Goal: Transaction & Acquisition: Purchase product/service

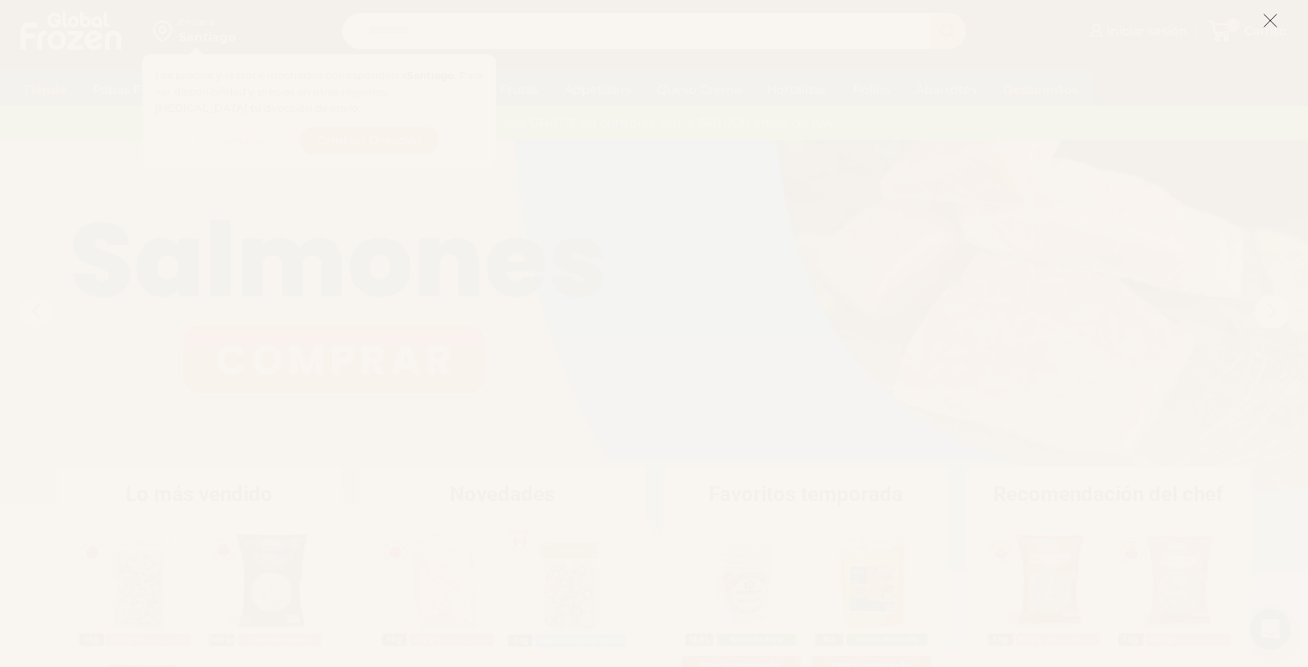
click at [1264, 27] on line at bounding box center [1270, 21] width 12 height 12
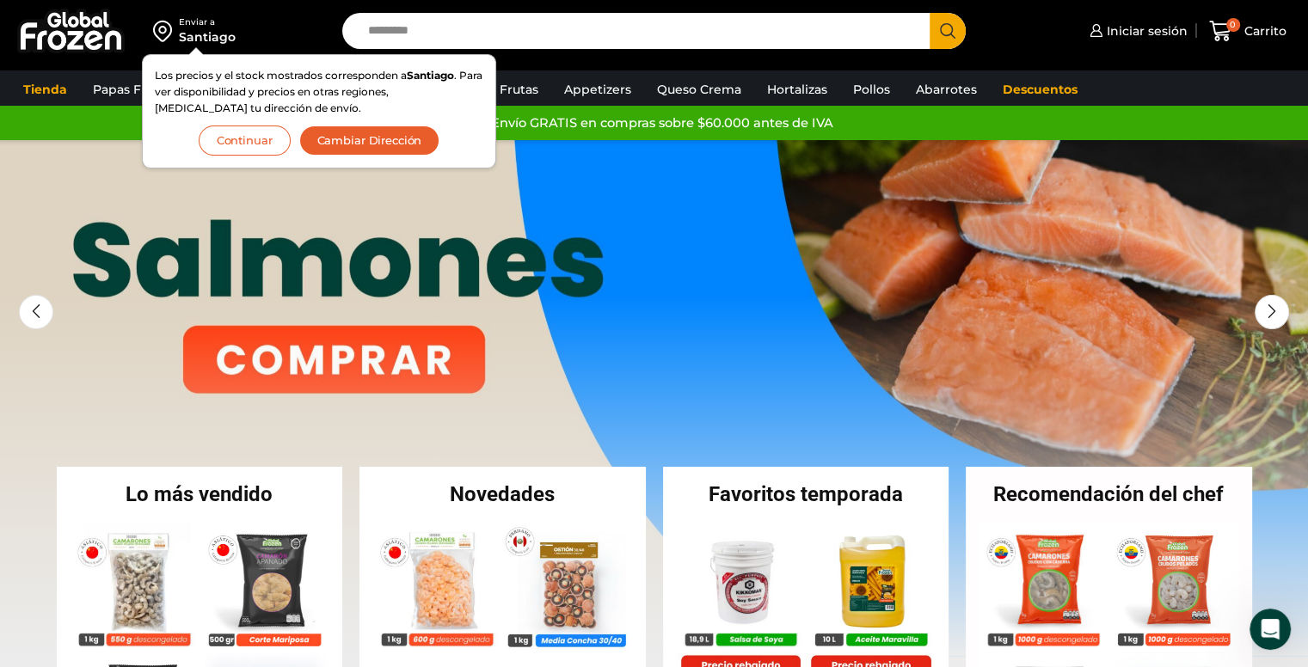
click at [228, 142] on button "Continuar" at bounding box center [245, 141] width 92 height 30
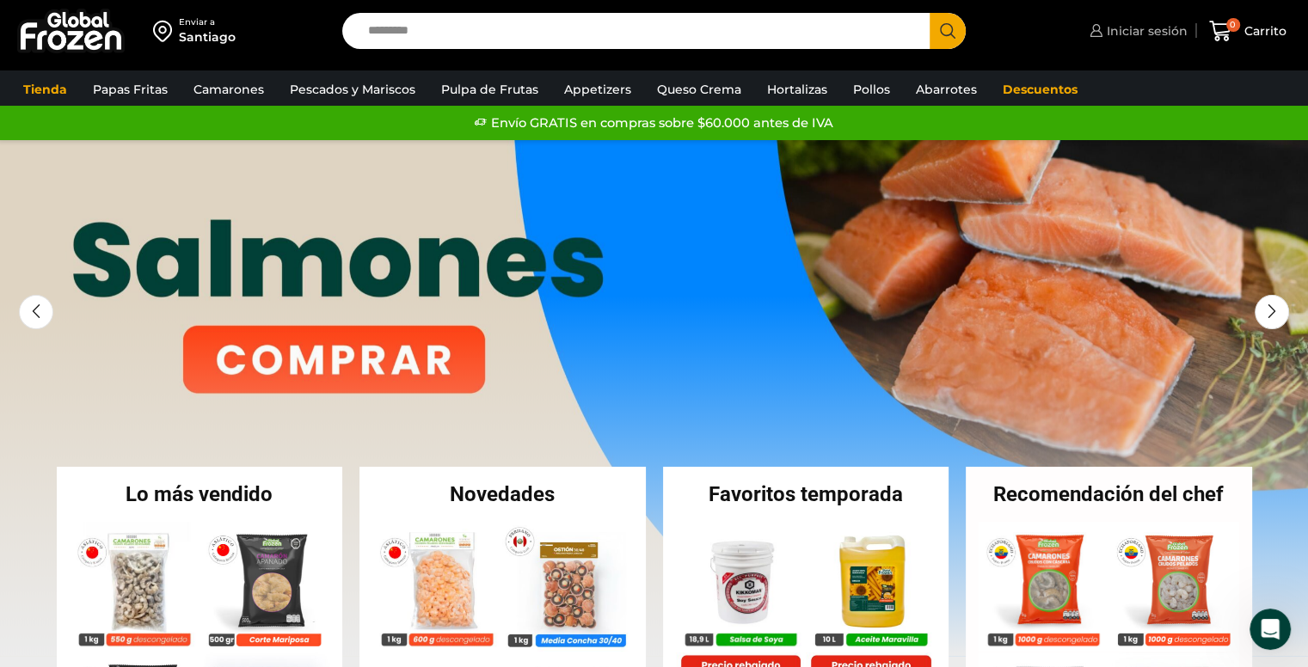
click at [1138, 39] on span "Iniciar sesión" at bounding box center [1144, 30] width 85 height 17
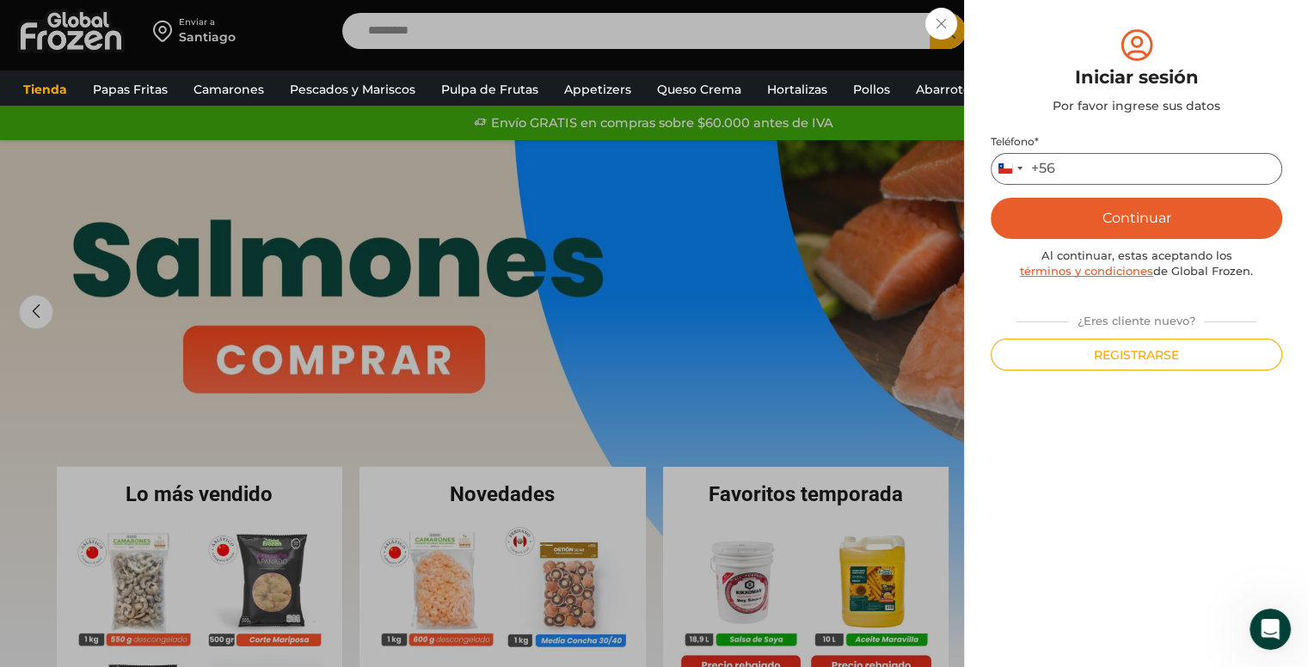
click at [1114, 171] on input "Teléfono *" at bounding box center [1137, 169] width 292 height 32
type input "*********"
click at [1076, 224] on button "Continuar" at bounding box center [1137, 218] width 292 height 41
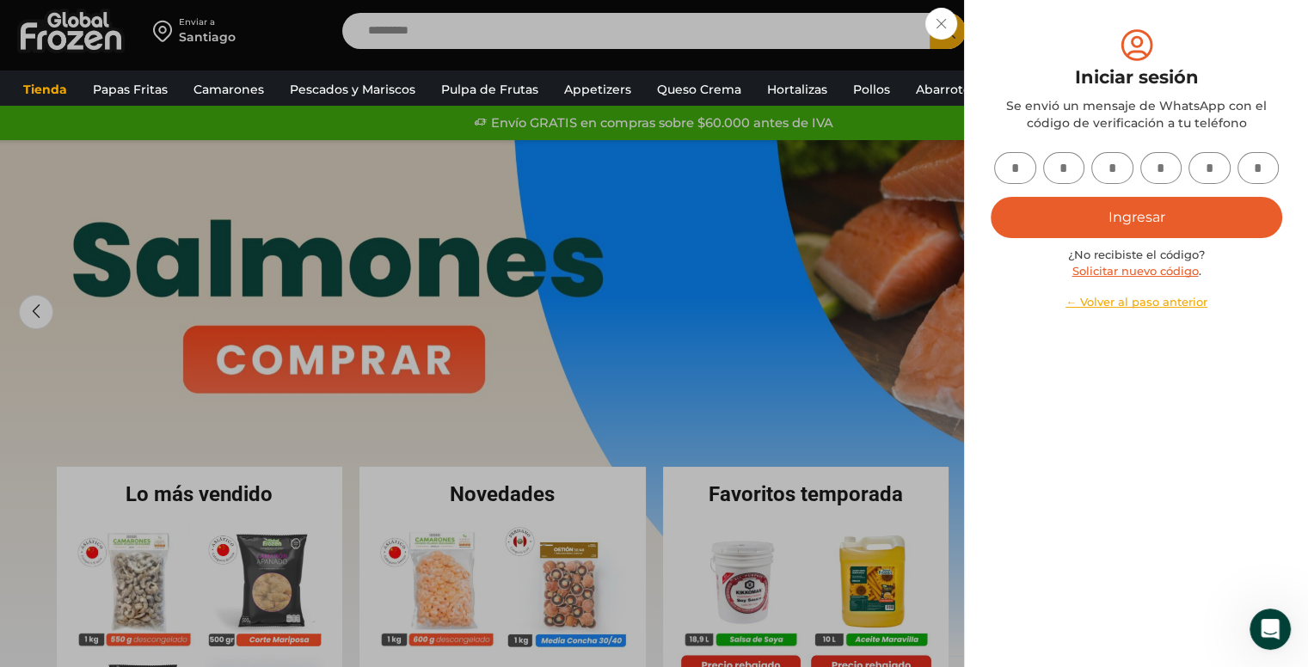
click at [1017, 165] on input "text" at bounding box center [1015, 168] width 42 height 32
type input "*"
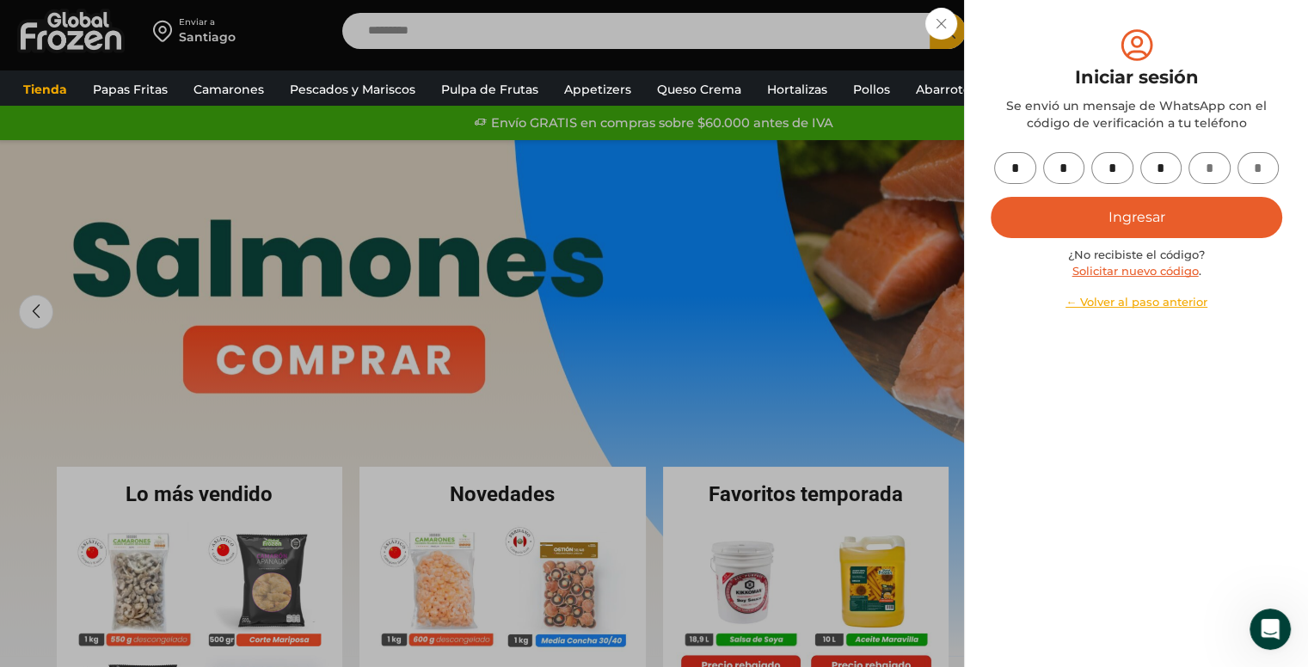
type input "*"
click at [1093, 208] on button "Ingresar" at bounding box center [1137, 217] width 292 height 41
click at [1121, 228] on button "Ingresar" at bounding box center [1137, 217] width 292 height 41
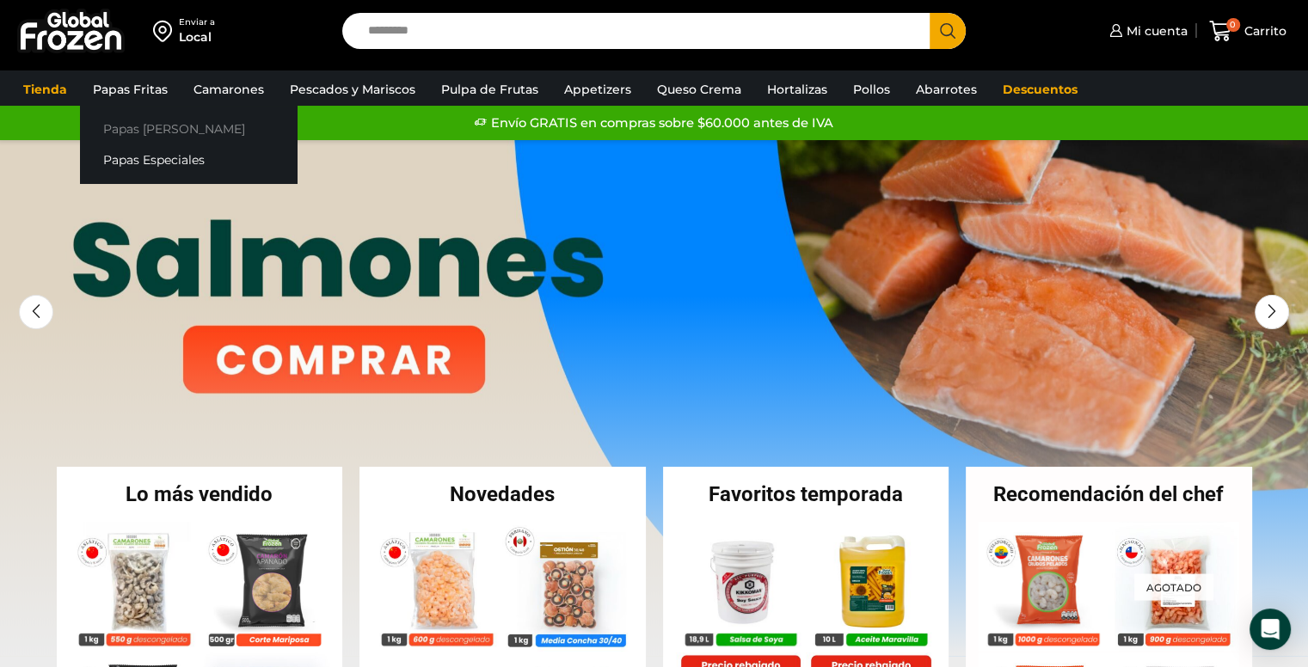
click at [138, 126] on link "Papas [PERSON_NAME]" at bounding box center [188, 129] width 217 height 32
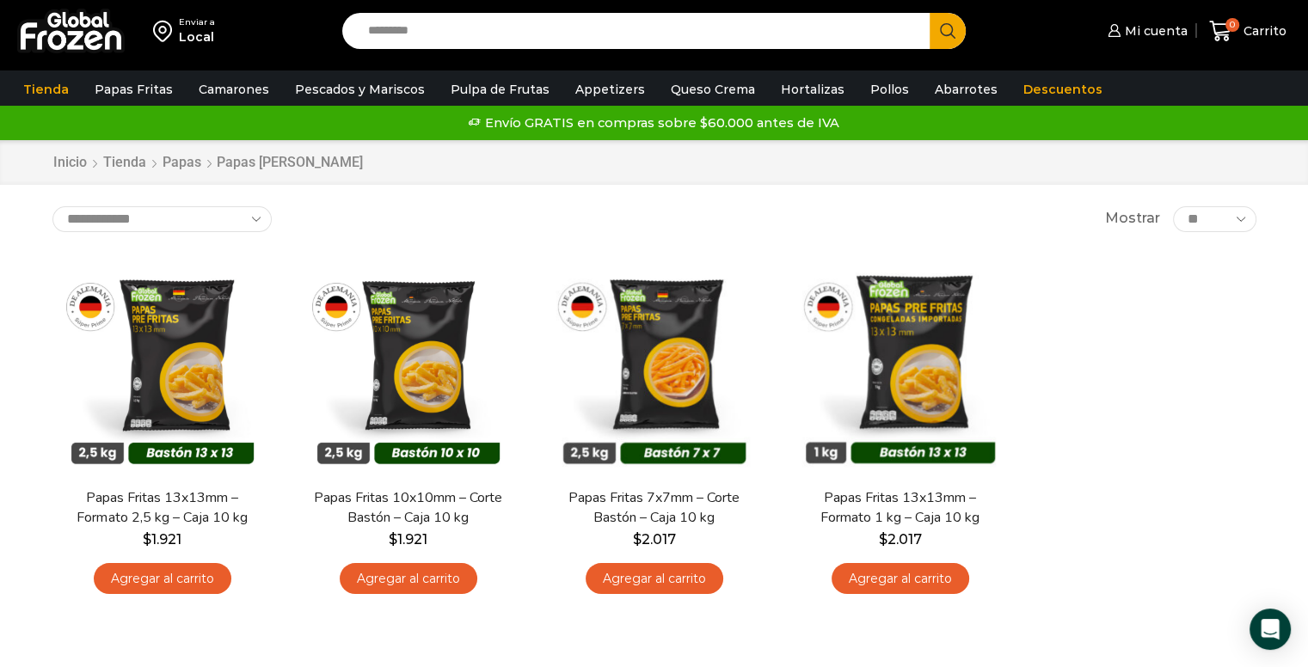
click at [25, 266] on div "Enviar a Local Search input Search Mi cuenta Mi perfil" at bounding box center [654, 380] width 1308 height 761
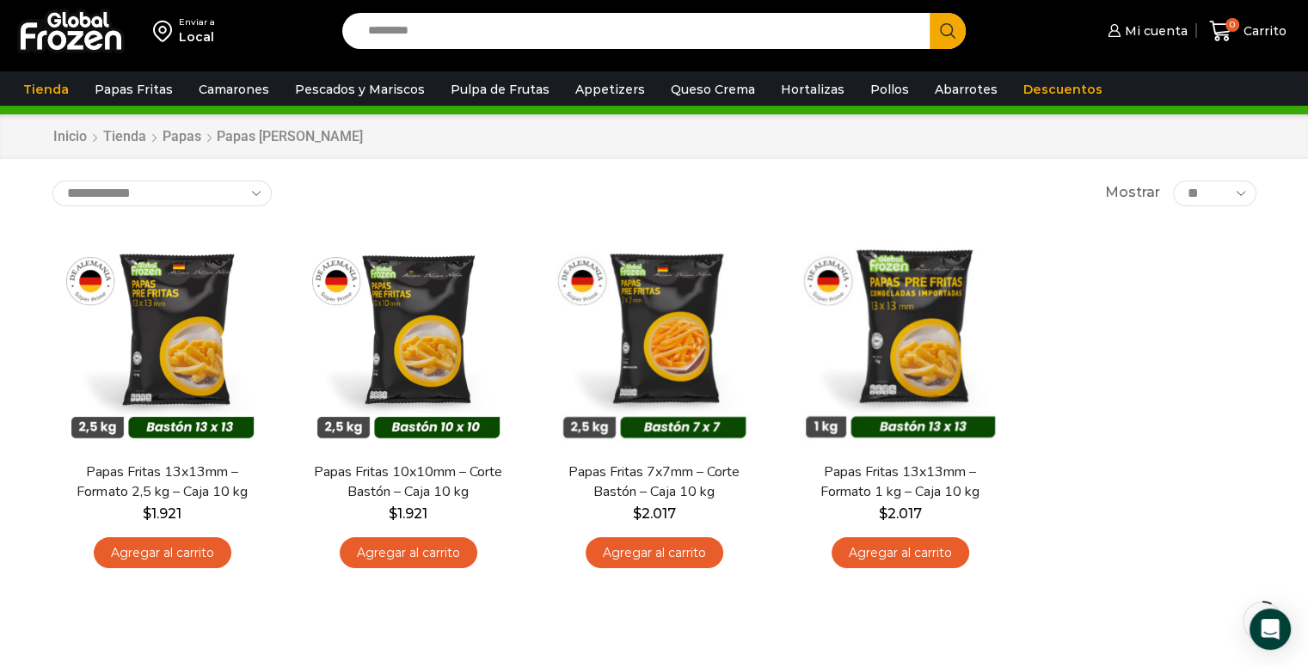
scroll to position [69, 0]
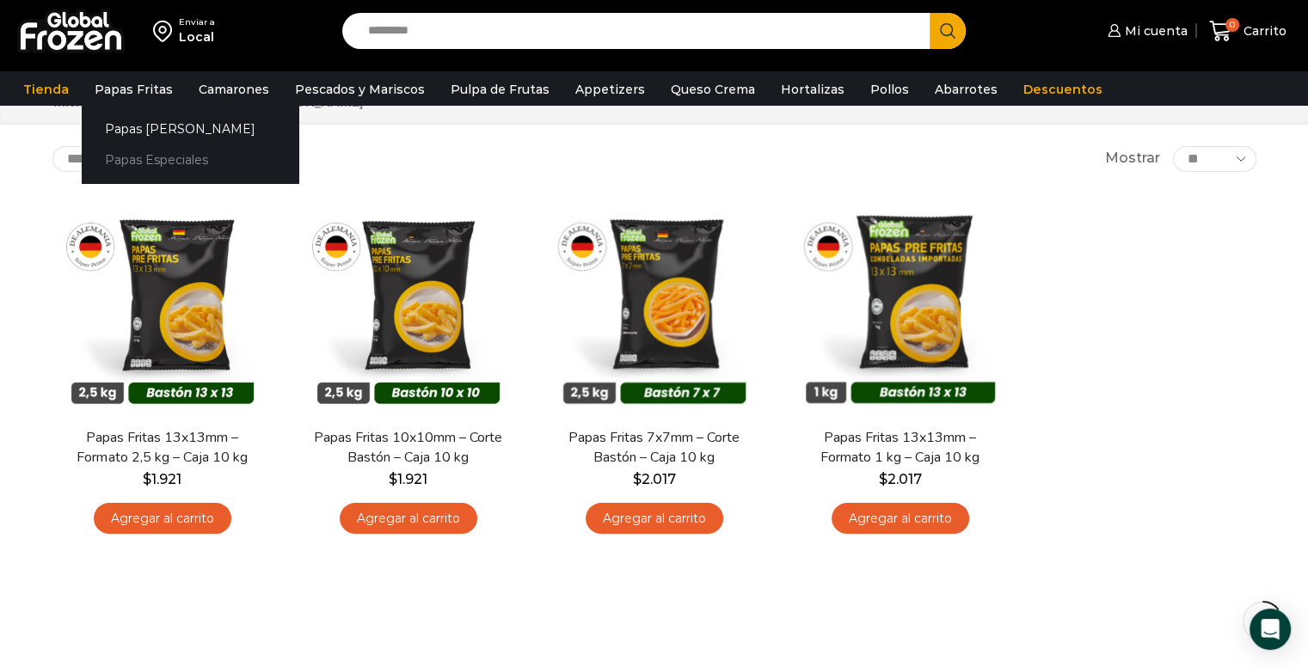
click at [130, 155] on link "Papas Especiales" at bounding box center [190, 160] width 217 height 32
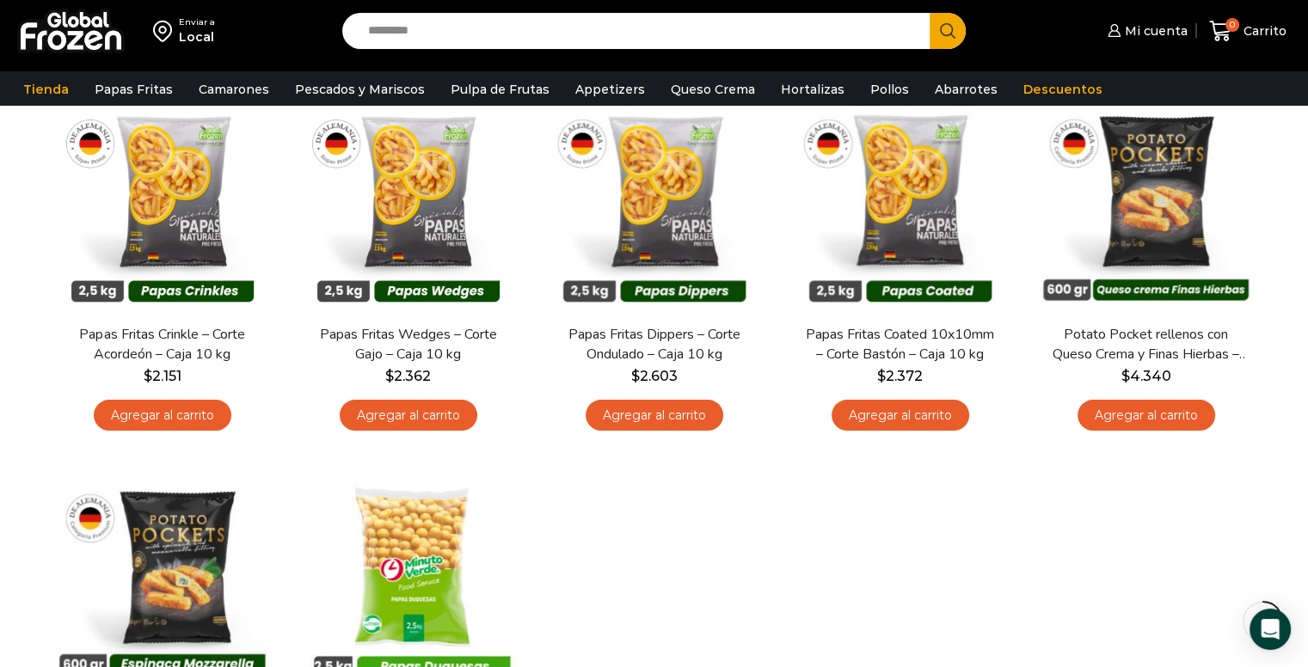
scroll to position [138, 0]
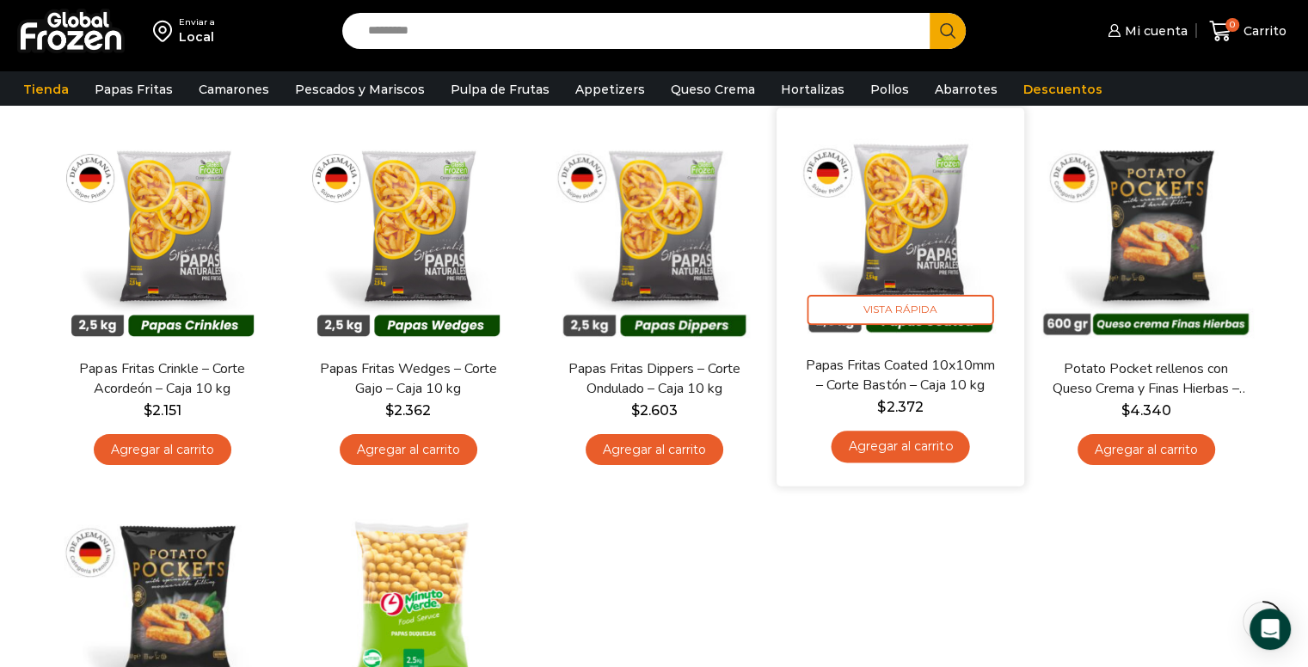
click at [885, 200] on img at bounding box center [900, 231] width 222 height 222
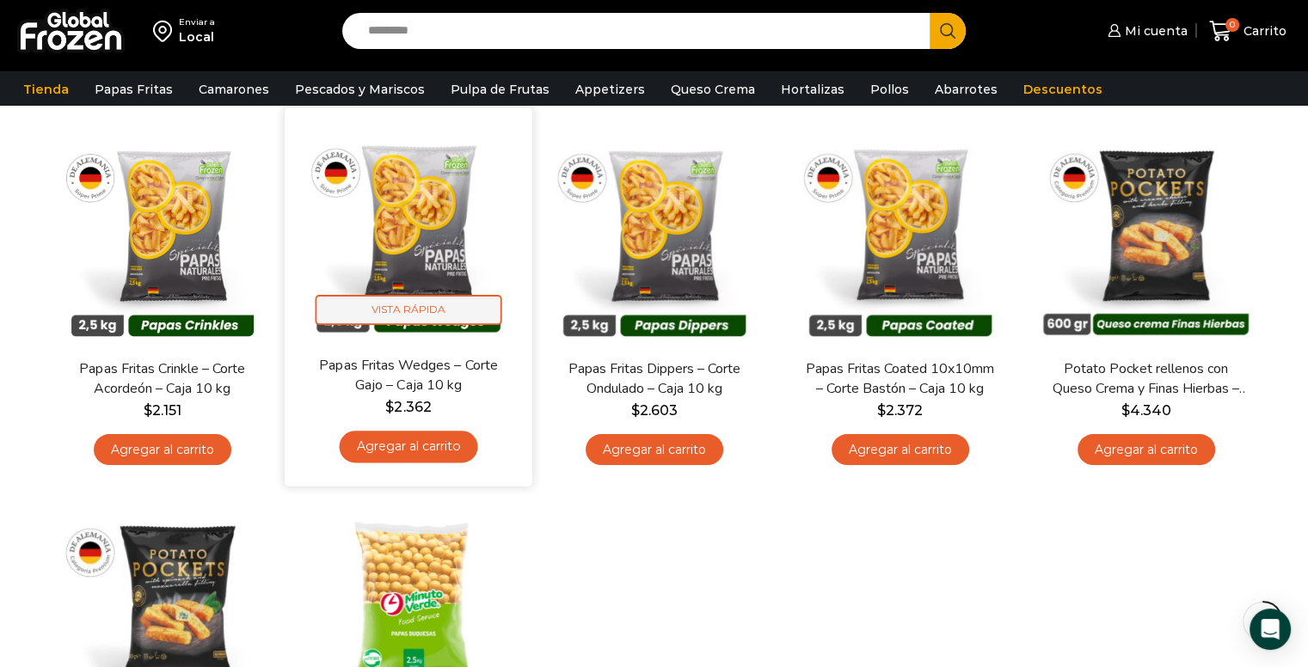
click at [381, 315] on span "Vista Rápida" at bounding box center [408, 310] width 187 height 30
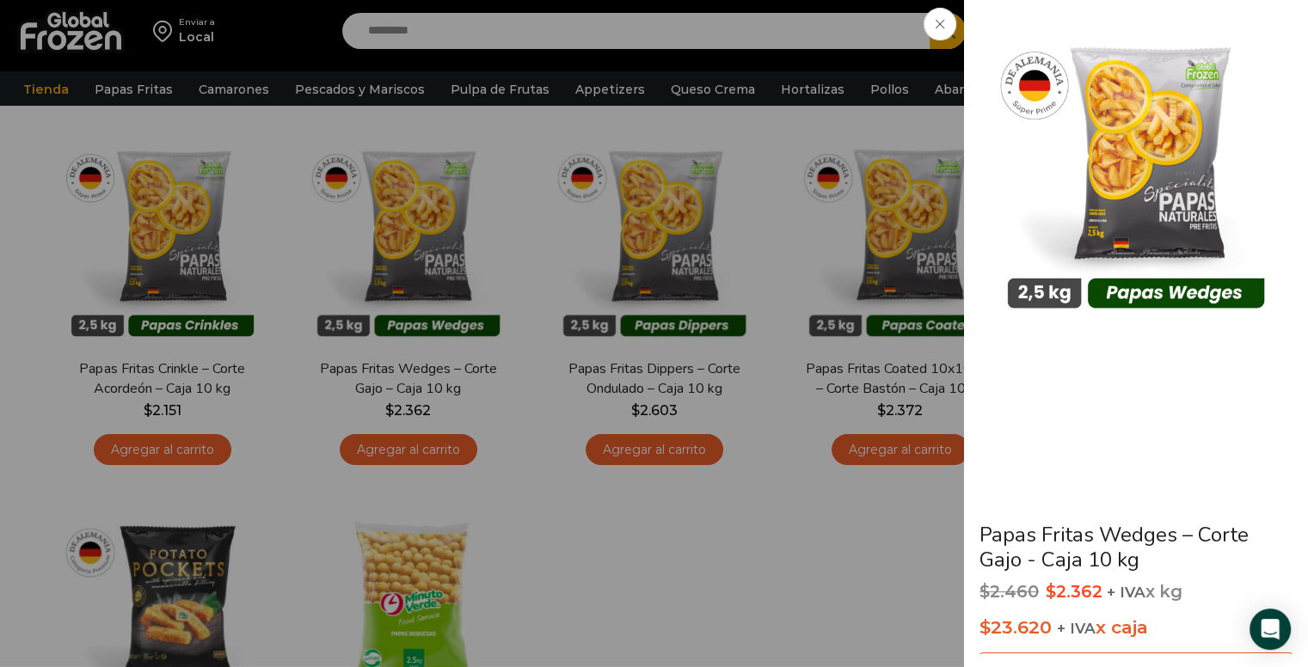
click at [945, 21] on span at bounding box center [940, 24] width 33 height 33
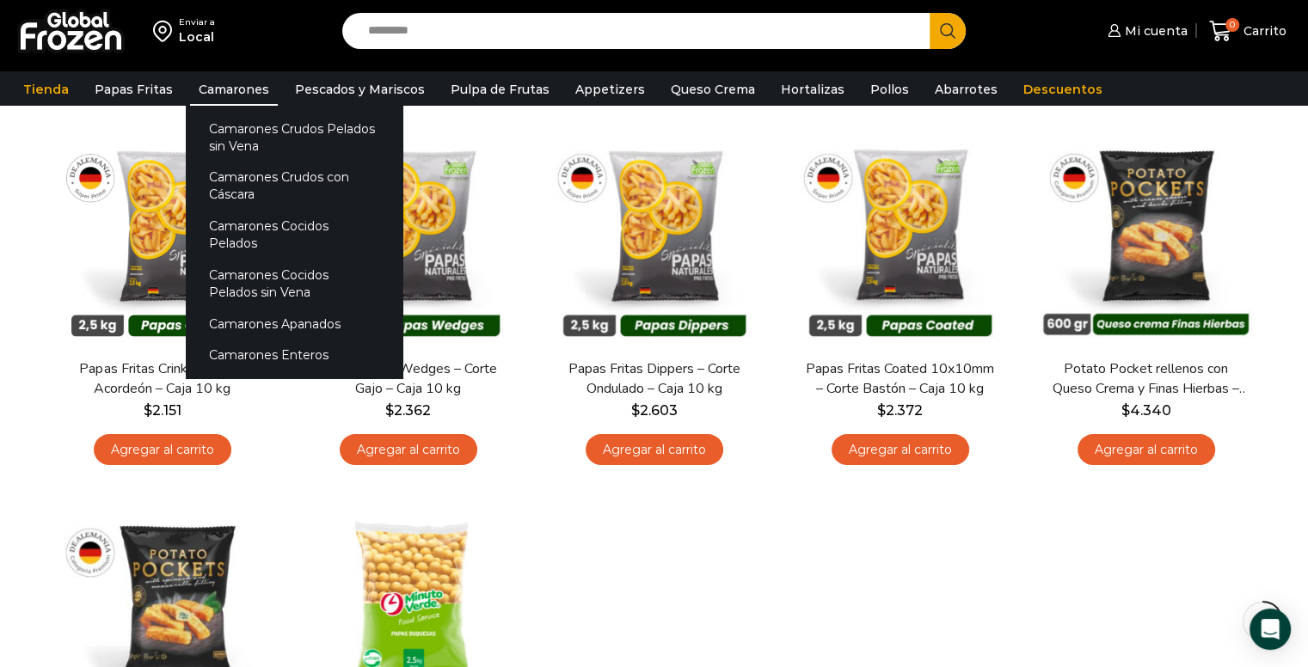
click at [234, 94] on link "Camarones" at bounding box center [234, 89] width 88 height 33
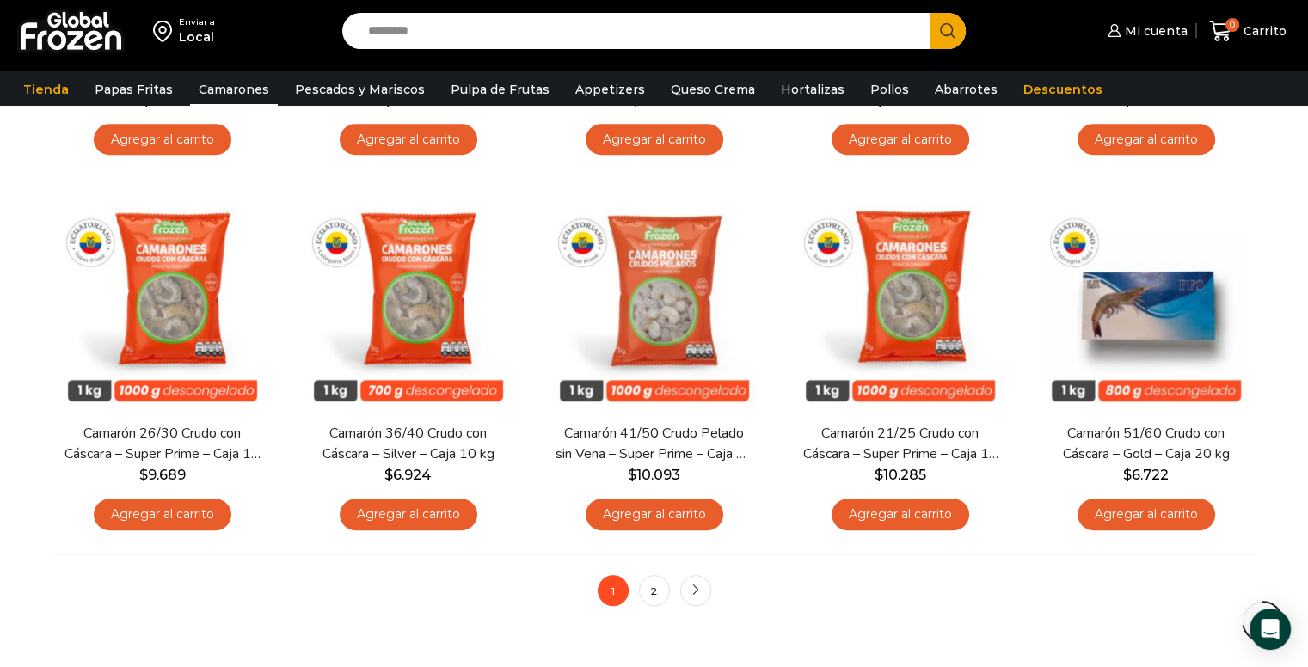
scroll to position [1238, 0]
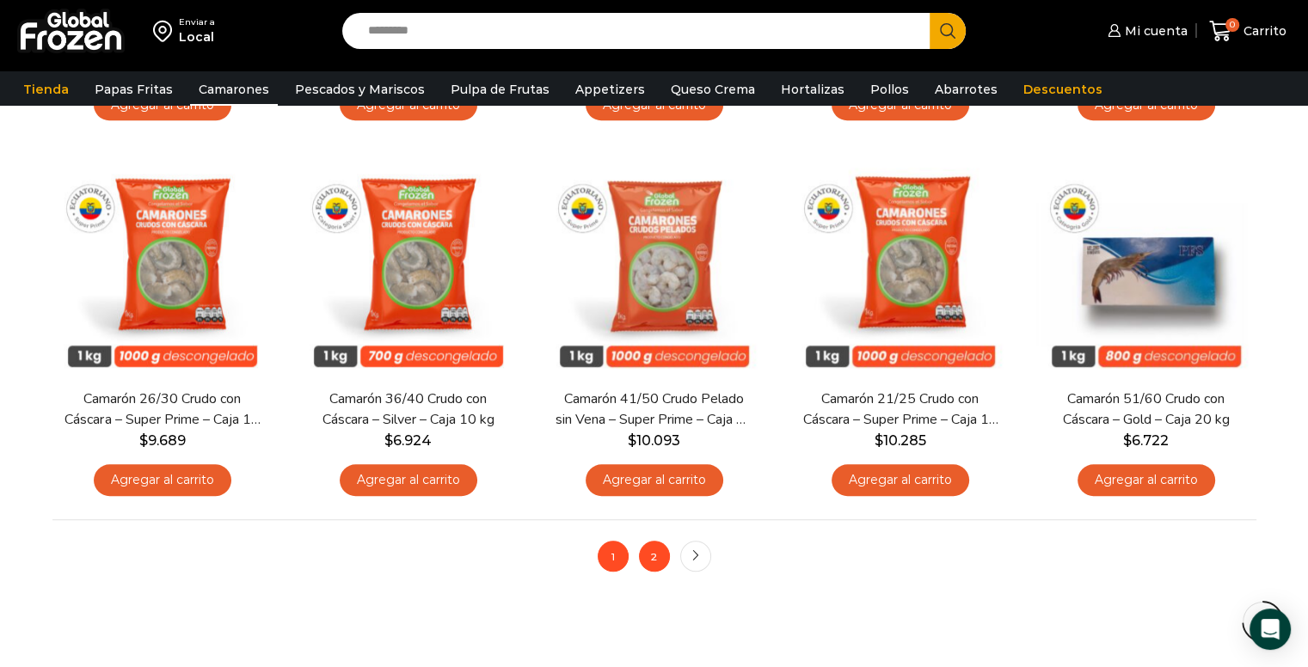
click at [653, 551] on link "2" at bounding box center [654, 556] width 31 height 31
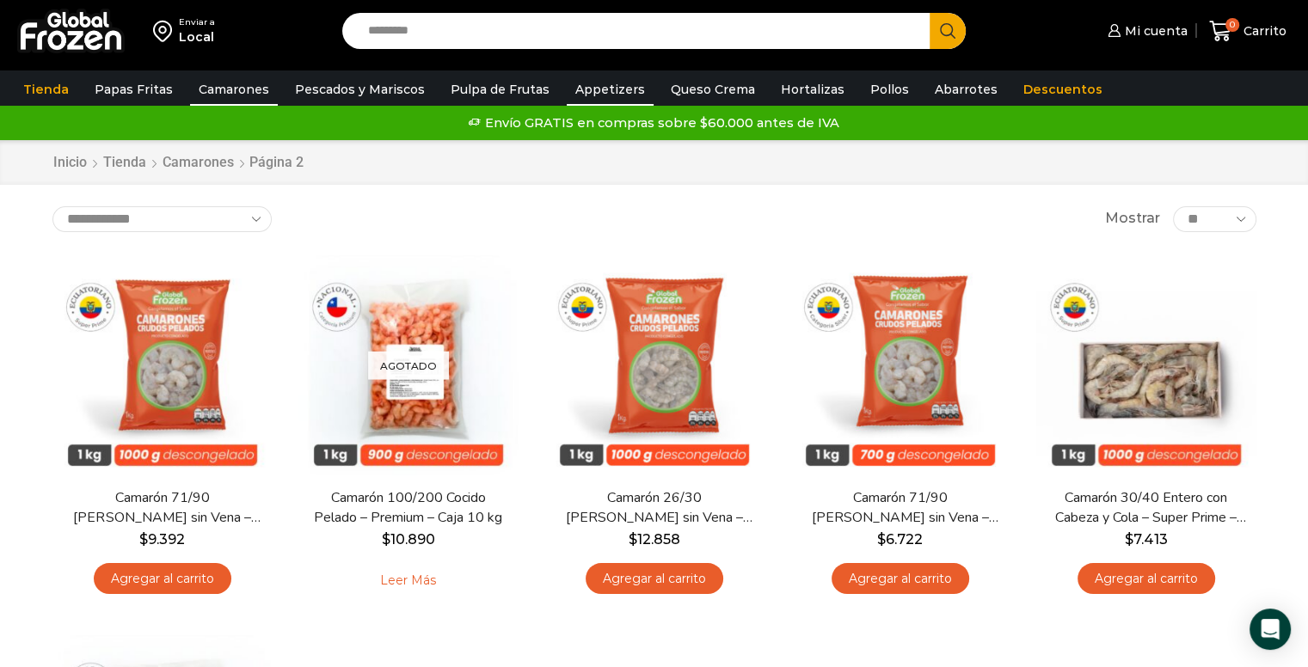
click at [609, 91] on link "Appetizers" at bounding box center [610, 89] width 87 height 33
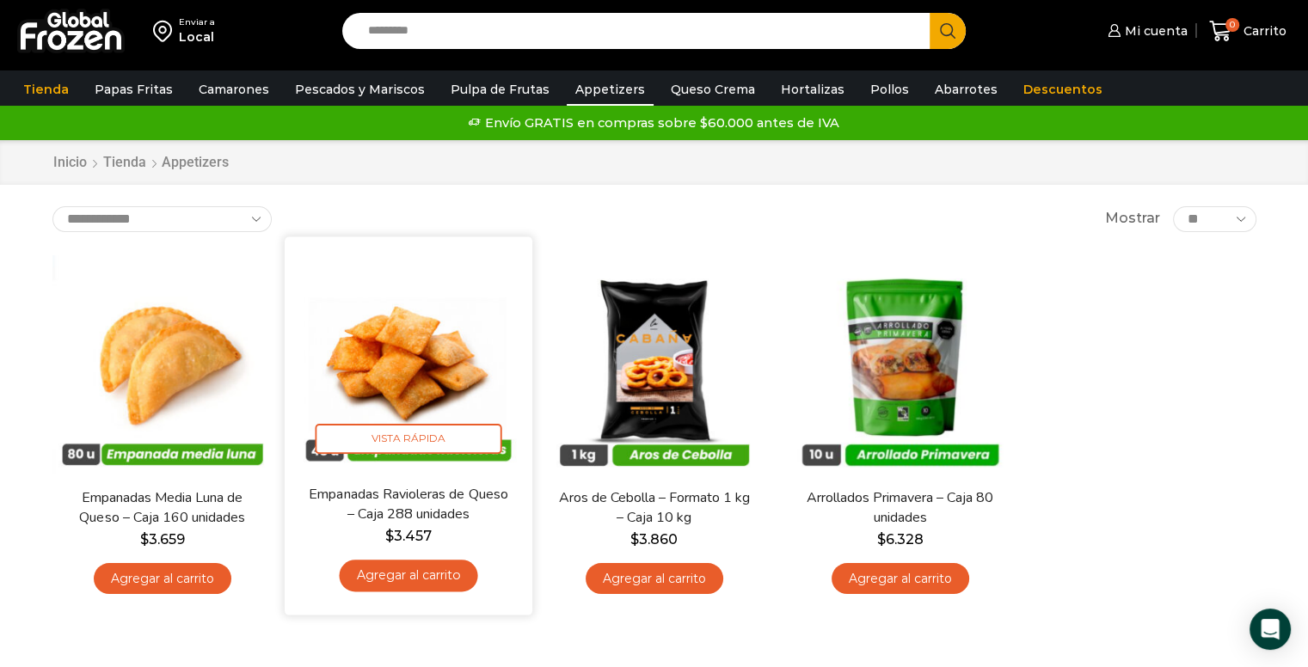
click at [416, 352] on img at bounding box center [409, 360] width 222 height 222
click at [406, 352] on img at bounding box center [409, 360] width 222 height 222
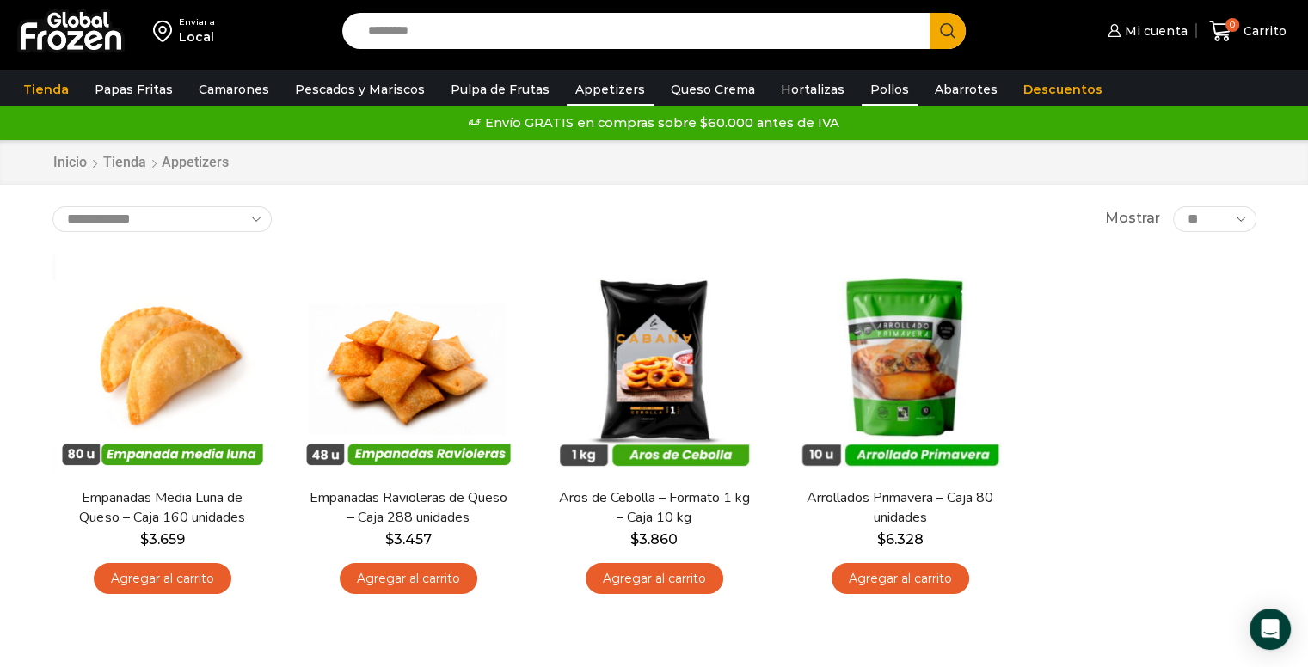
click at [873, 94] on link "Pollos" at bounding box center [890, 89] width 56 height 33
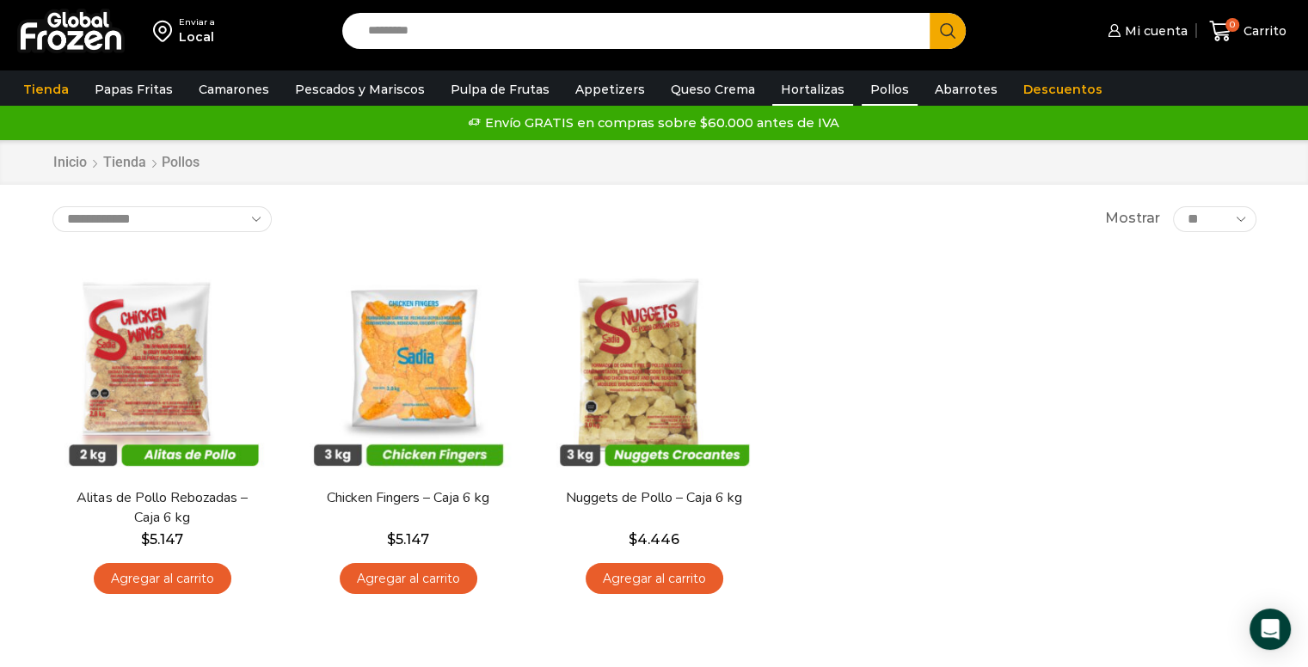
click at [813, 89] on link "Hortalizas" at bounding box center [812, 89] width 81 height 33
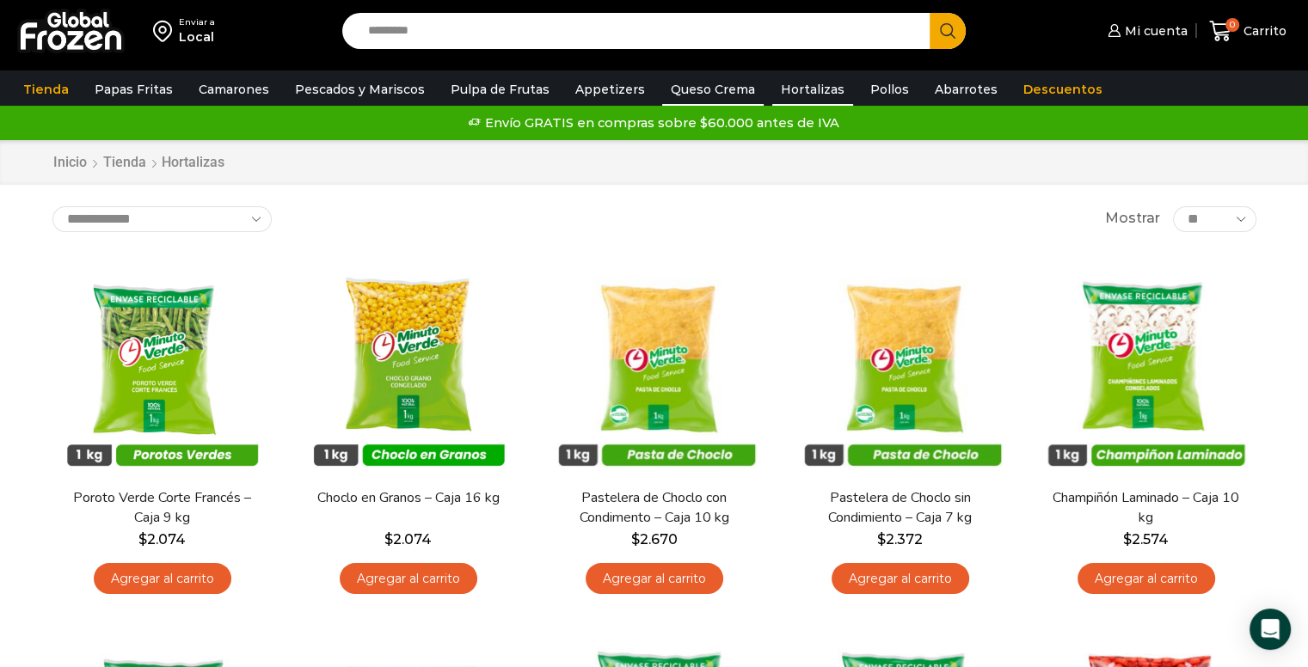
click at [699, 79] on link "Queso Crema" at bounding box center [712, 89] width 101 height 33
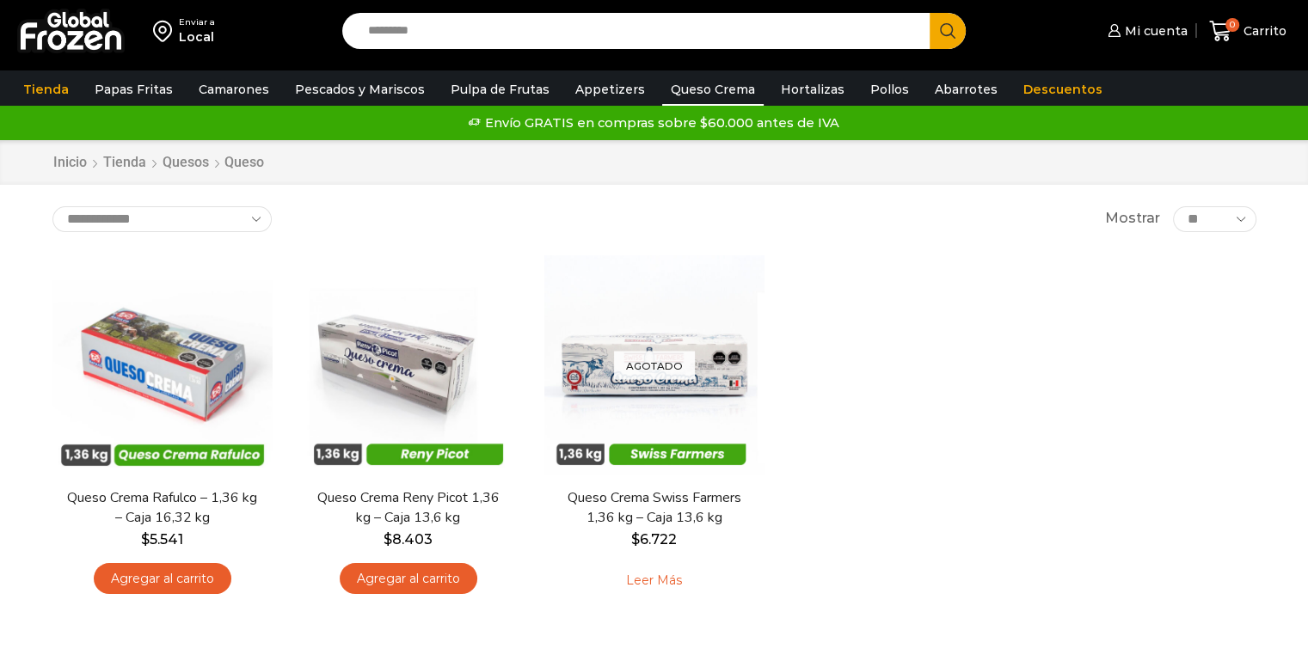
scroll to position [34, 0]
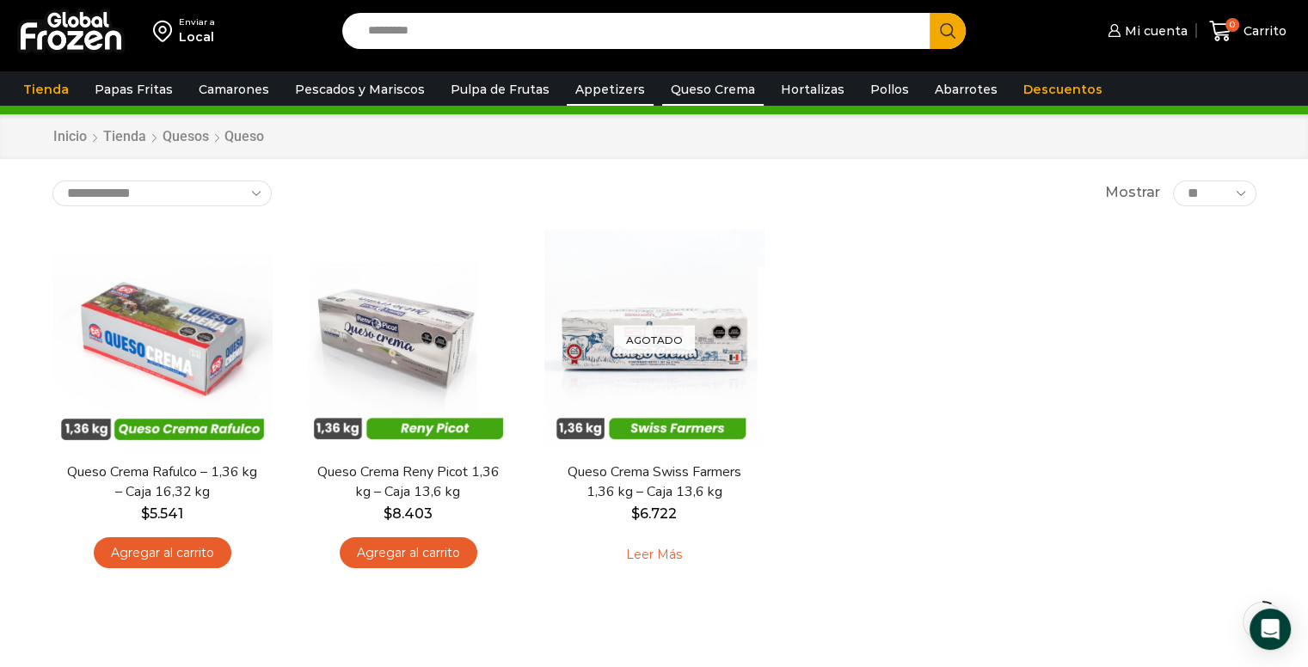
click at [569, 101] on link "Appetizers" at bounding box center [610, 89] width 87 height 33
click at [479, 86] on link "Pulpa de Frutas" at bounding box center [500, 89] width 116 height 33
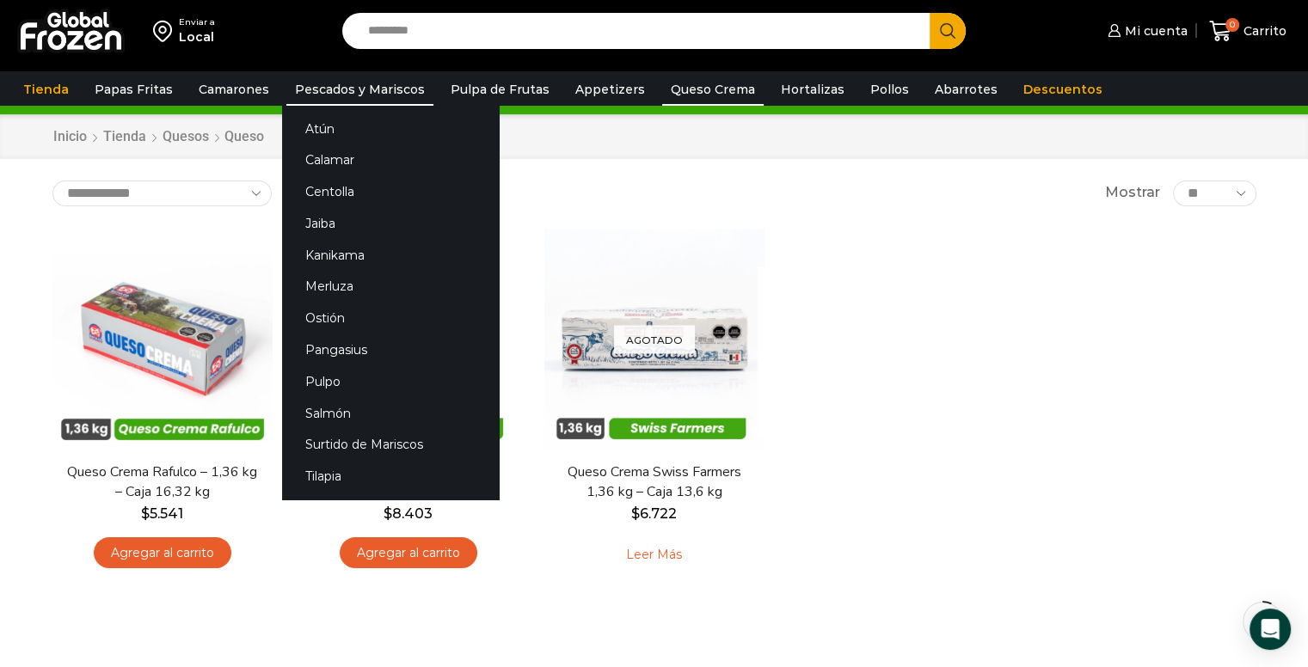
click at [351, 84] on link "Pescados y Mariscos" at bounding box center [359, 89] width 147 height 33
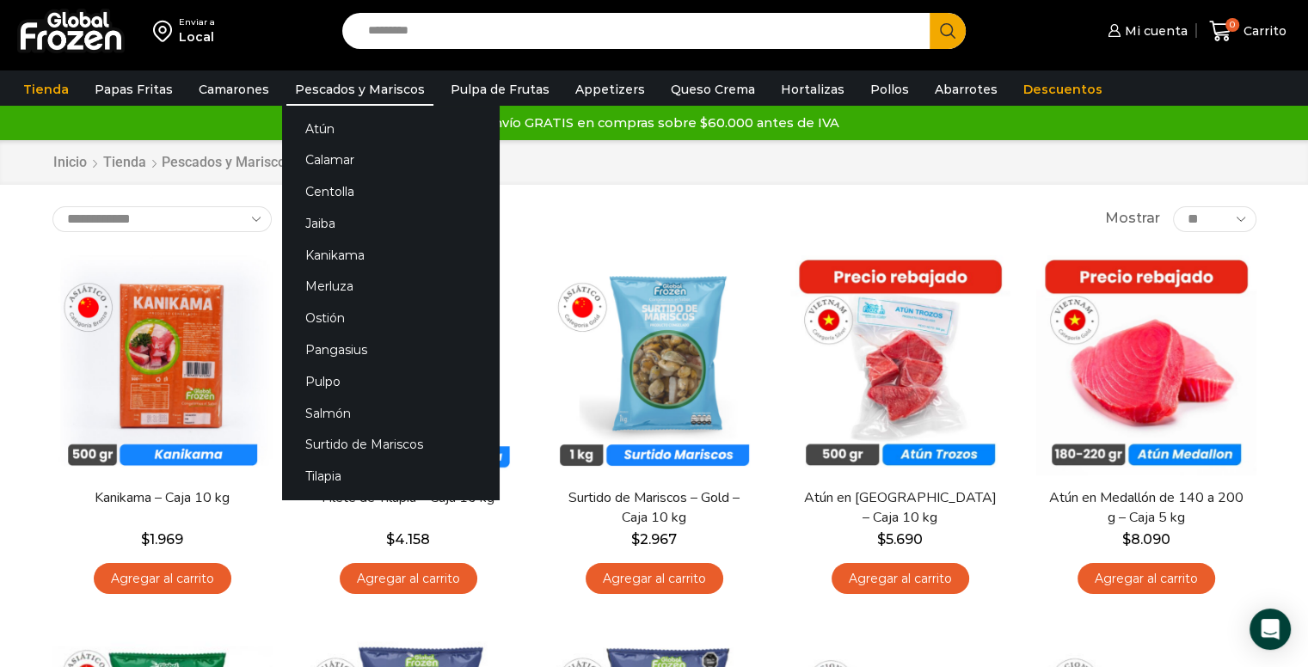
drag, startPoint x: 0, startPoint y: 0, endPoint x: 310, endPoint y: 85, distance: 321.1
click at [310, 85] on link "Pescados y Mariscos" at bounding box center [359, 89] width 147 height 33
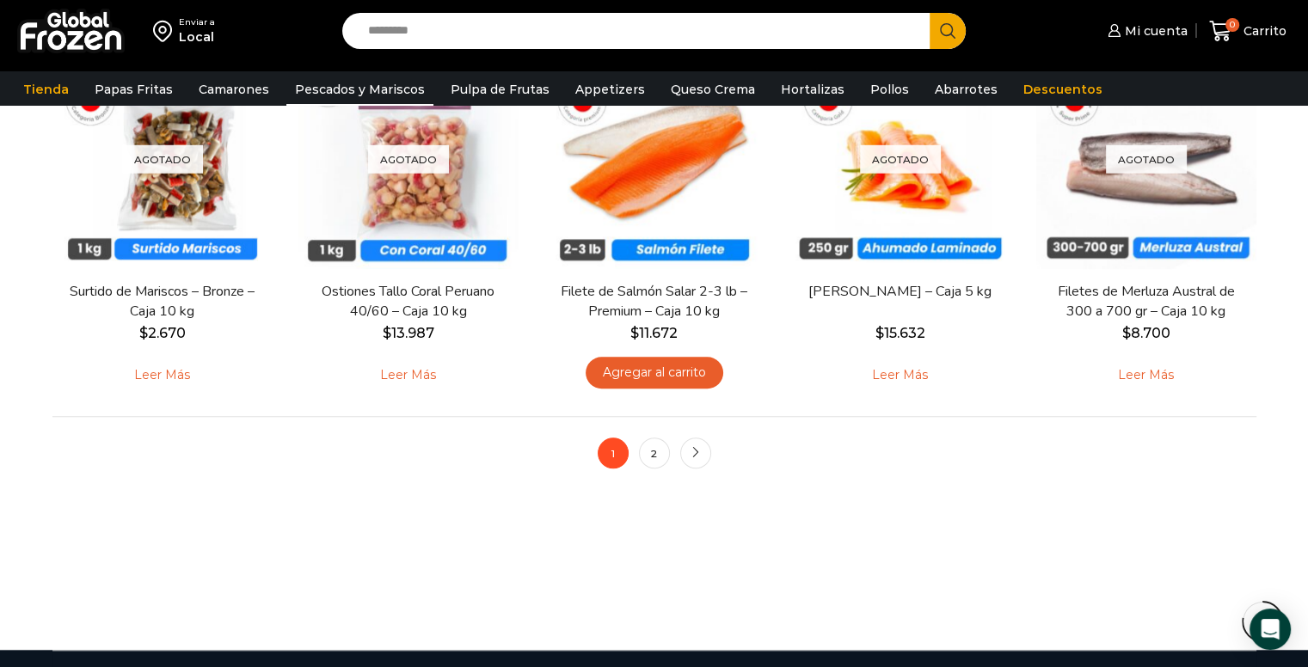
scroll to position [1513, 0]
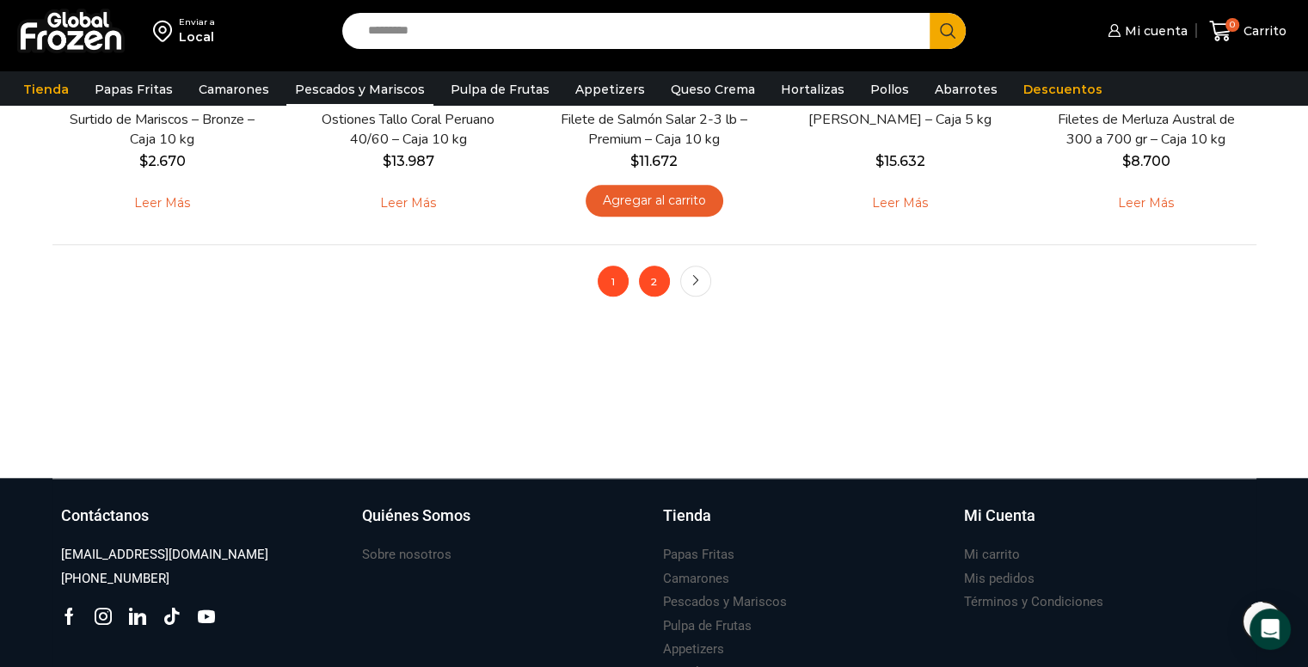
click at [651, 285] on link "2" at bounding box center [654, 281] width 31 height 31
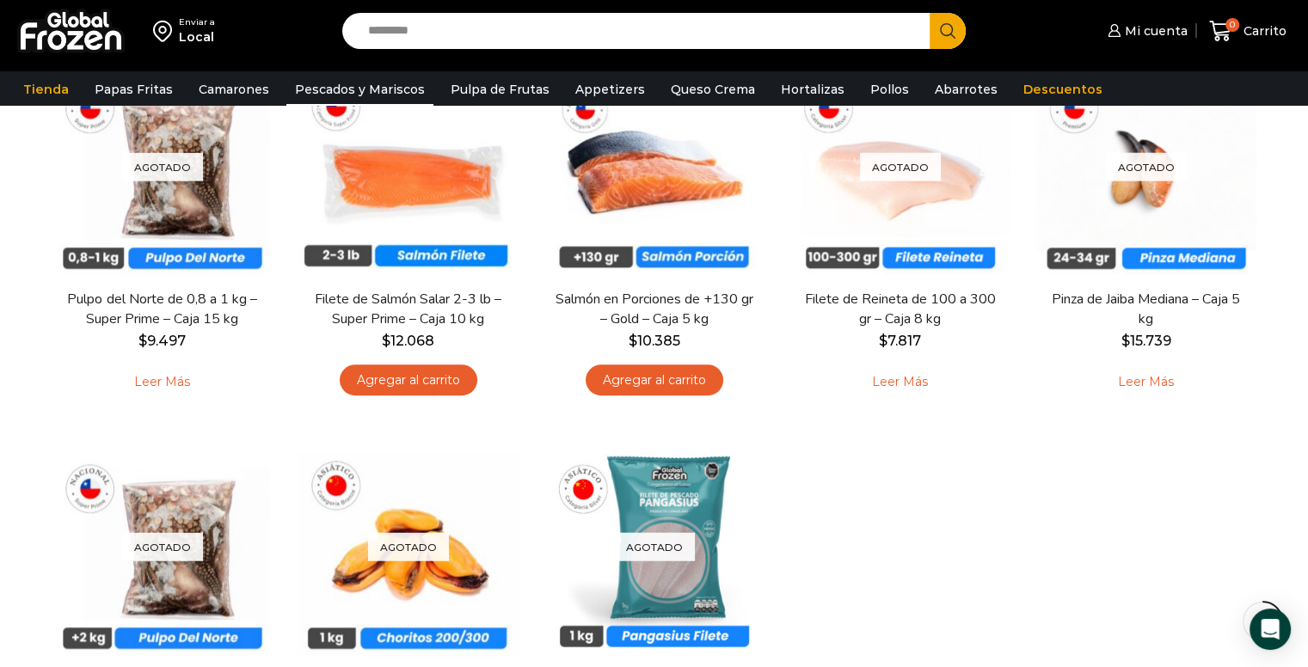
scroll to position [929, 0]
